Goal: Use online tool/utility: Utilize a website feature to perform a specific function

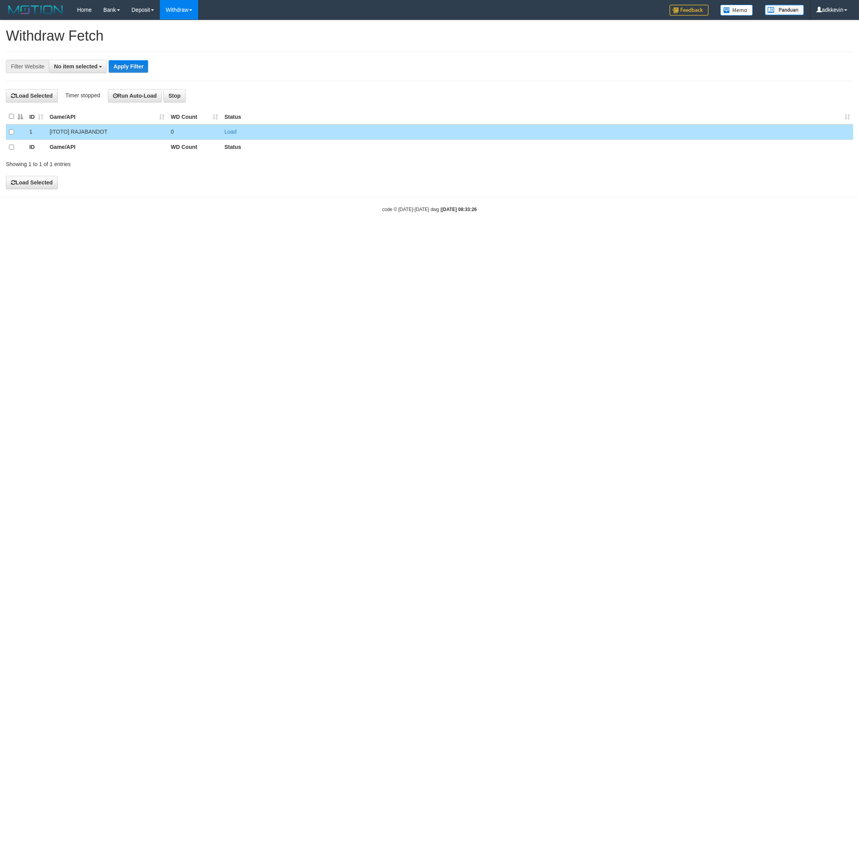
select select
click at [36, 190] on button "Load Selected" at bounding box center [32, 183] width 52 height 13
click at [329, 234] on html "Toggle navigation Home Bank Account List Load By Website Group [ITOTO] RAJABAND…" at bounding box center [429, 117] width 859 height 234
click at [243, 234] on html "Toggle navigation Home Bank Account List Load By Website Group [ITOTO] RAJABAND…" at bounding box center [429, 117] width 859 height 234
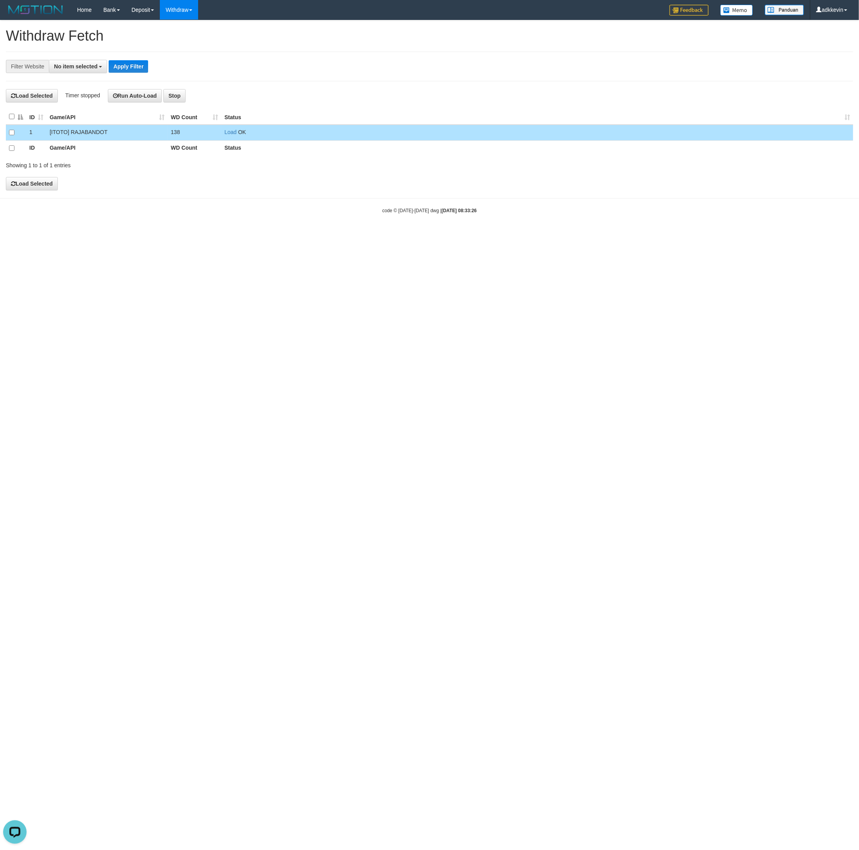
click at [481, 234] on html "Toggle navigation Home Bank Account List Load By Website Group [ITOTO] RAJABAND…" at bounding box center [429, 117] width 859 height 234
click at [298, 80] on div "**********" at bounding box center [429, 67] width 847 height 30
select select
click at [37, 186] on button "Load Selected" at bounding box center [32, 183] width 52 height 13
